Goal: Task Accomplishment & Management: Use online tool/utility

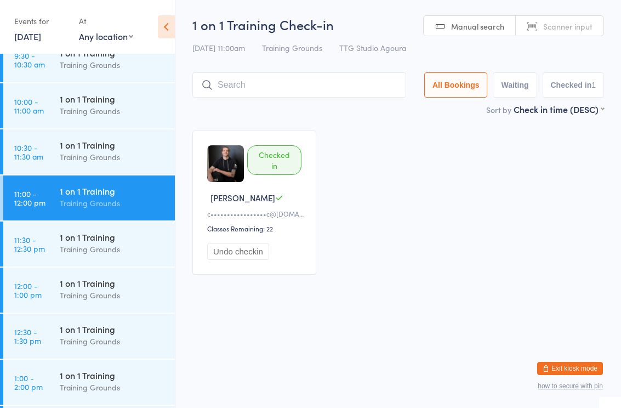
scroll to position [457, 0]
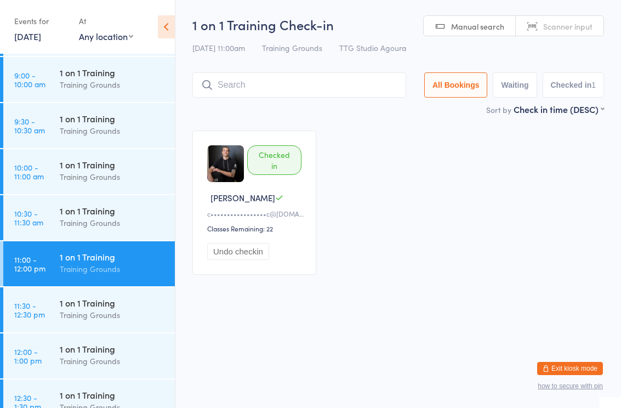
click at [43, 225] on time "10:30 - 11:30 am" at bounding box center [28, 218] width 29 height 18
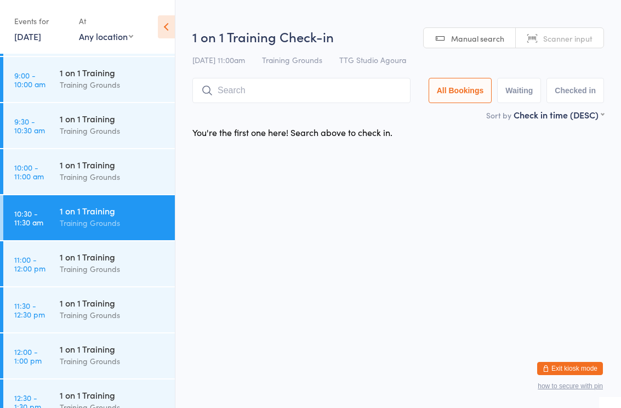
click at [314, 85] on input "search" at bounding box center [301, 90] width 218 height 25
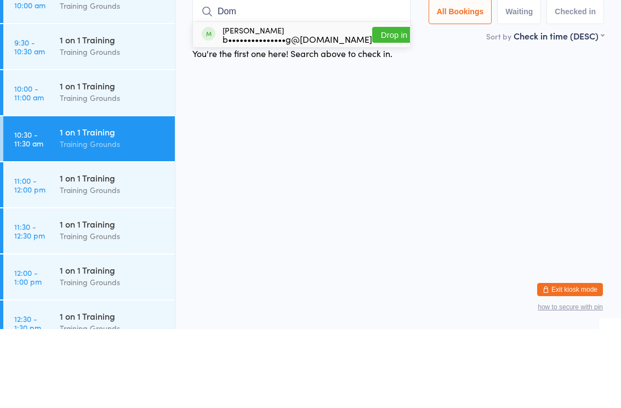
type input "Dom"
click at [397, 106] on button "Drop in" at bounding box center [394, 114] width 44 height 16
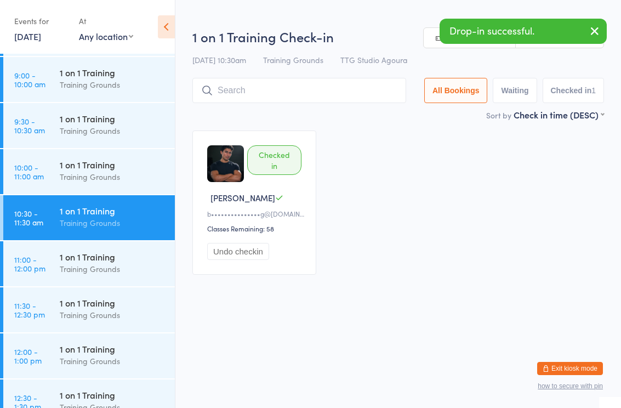
click at [86, 313] on div "Training Grounds" at bounding box center [113, 314] width 106 height 13
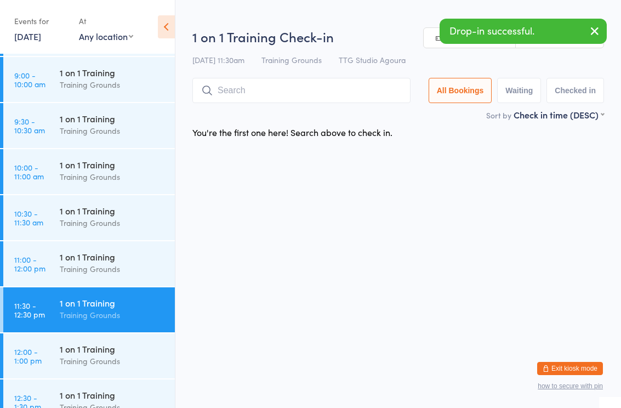
click at [359, 102] on input "search" at bounding box center [301, 90] width 218 height 25
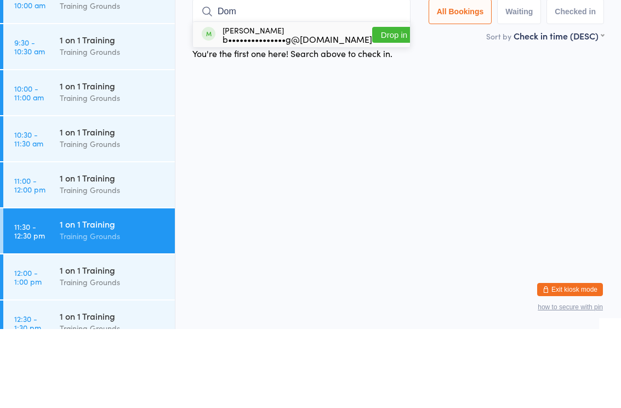
type input "Dom"
click at [386, 106] on button "Drop in" at bounding box center [394, 114] width 44 height 16
